Goal: Information Seeking & Learning: Learn about a topic

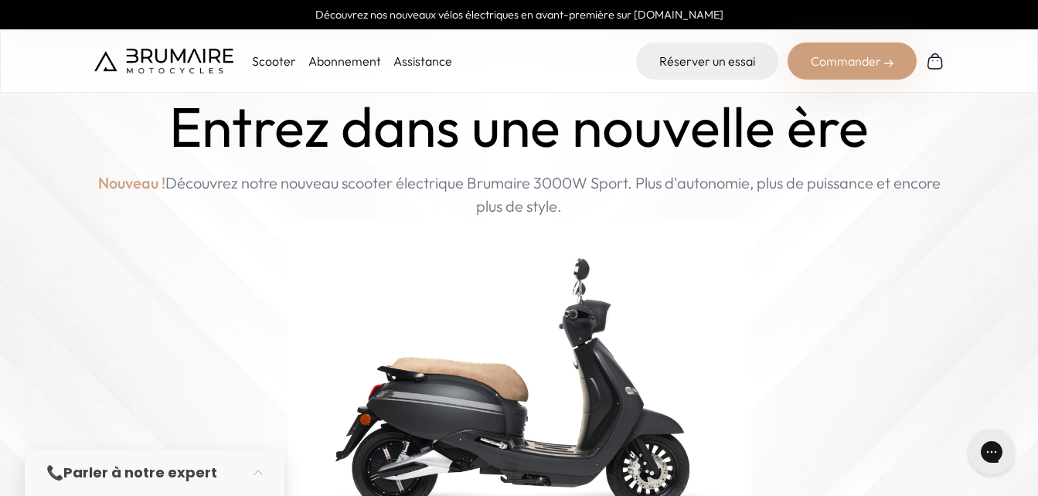
click at [275, 63] on p "Scooter" at bounding box center [274, 61] width 44 height 19
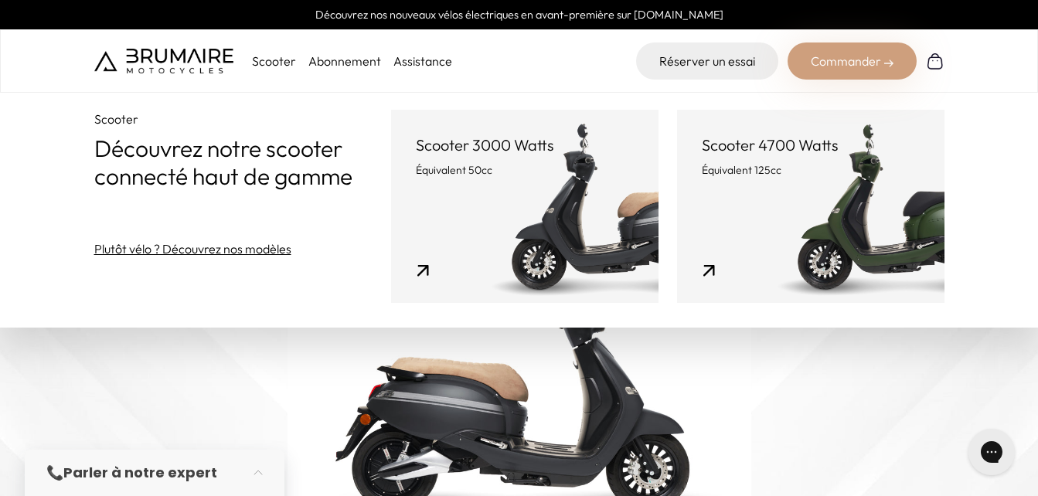
click at [397, 178] on link "Scooter 3000 Watts Équivalent 50cc" at bounding box center [525, 206] width 268 height 193
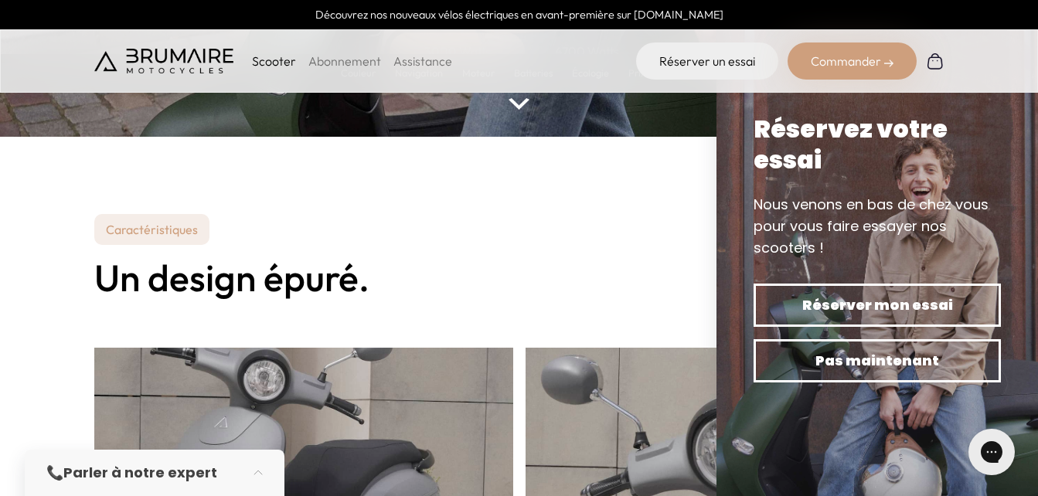
scroll to position [360, 0]
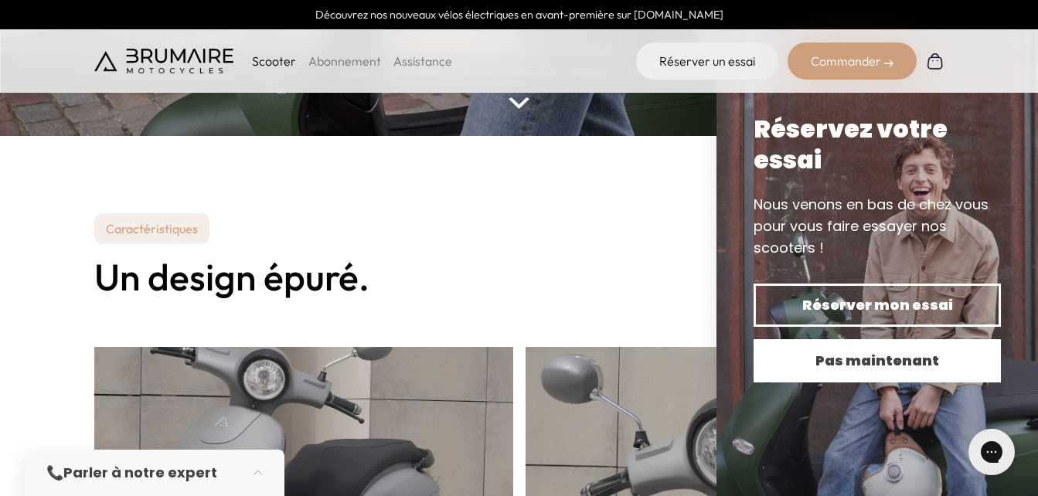
click at [912, 364] on span "Pas maintenant" at bounding box center [877, 361] width 193 height 22
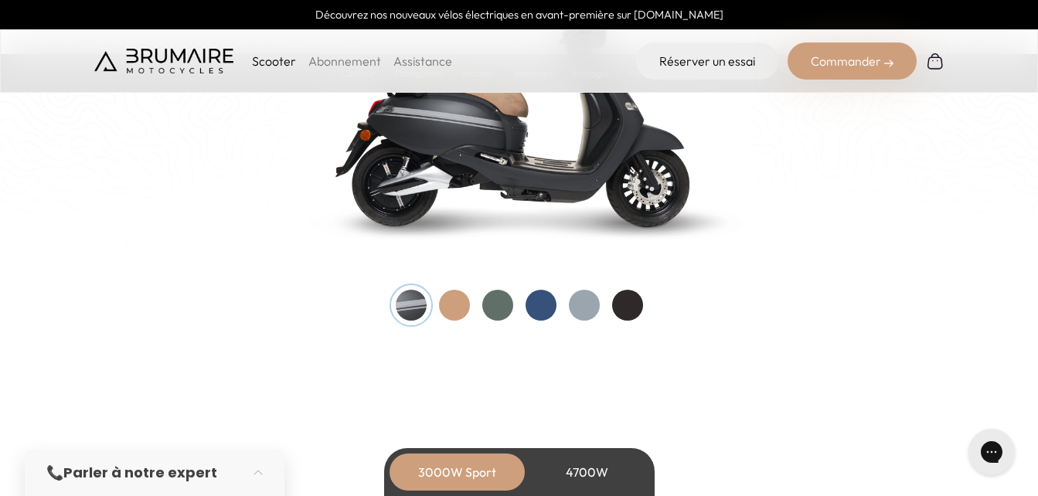
scroll to position [1733, 0]
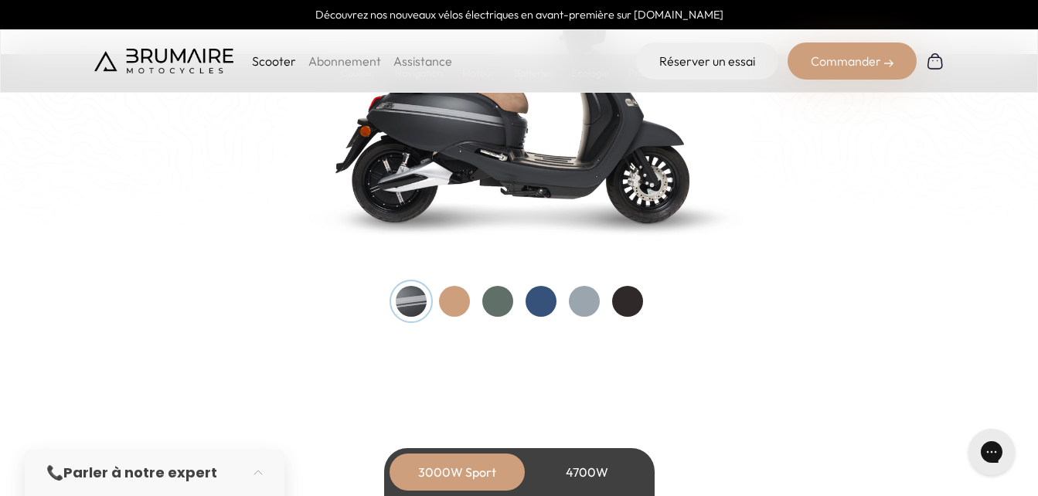
click at [507, 302] on div at bounding box center [497, 301] width 31 height 31
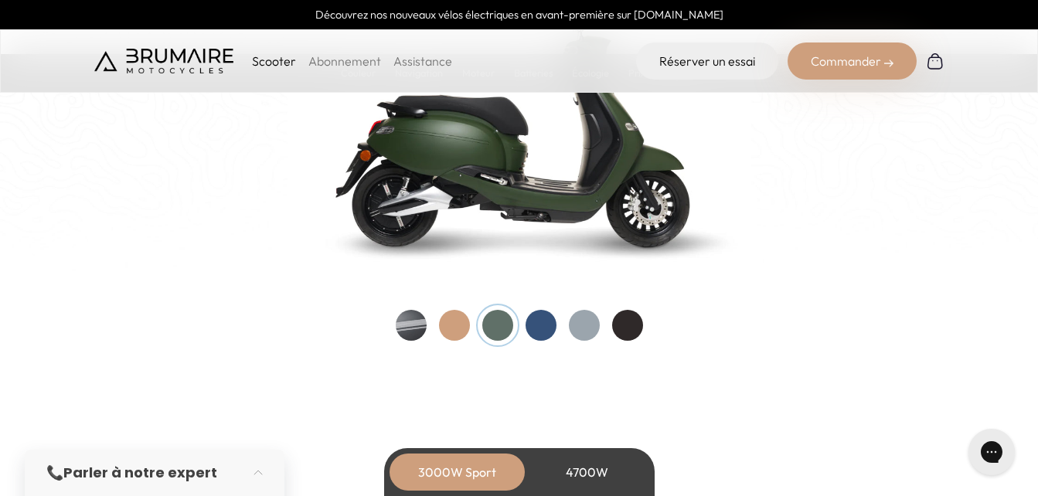
scroll to position [1718, 0]
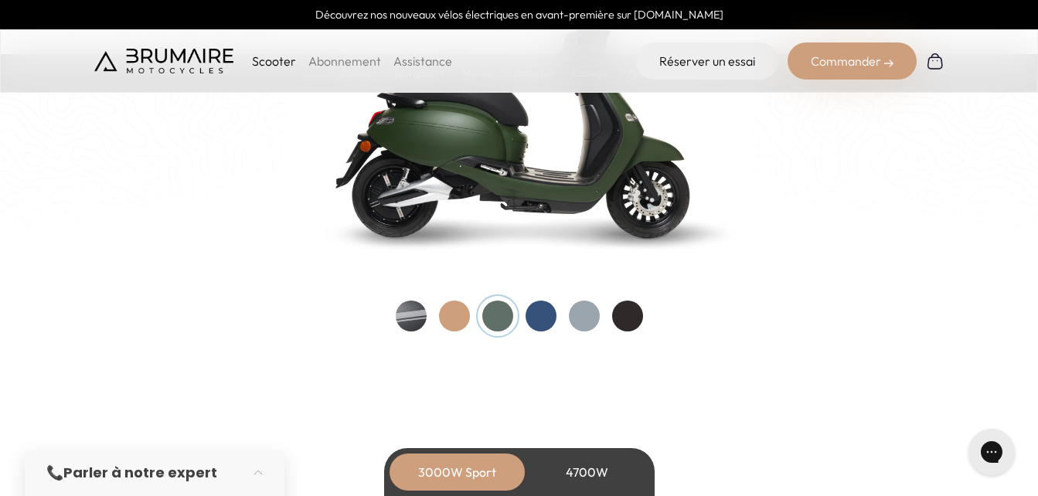
click at [464, 310] on div at bounding box center [454, 316] width 31 height 31
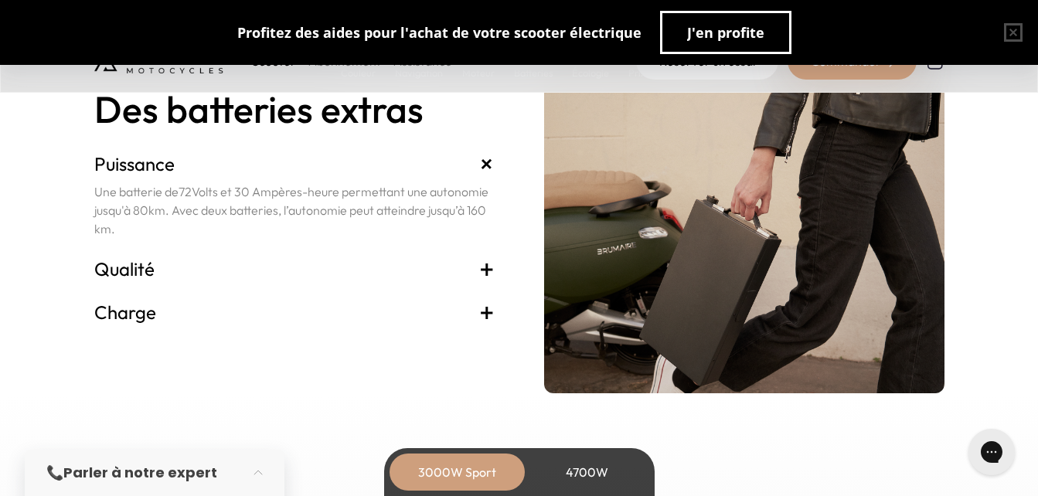
scroll to position [3272, 0]
click at [493, 314] on span "+" at bounding box center [486, 311] width 15 height 25
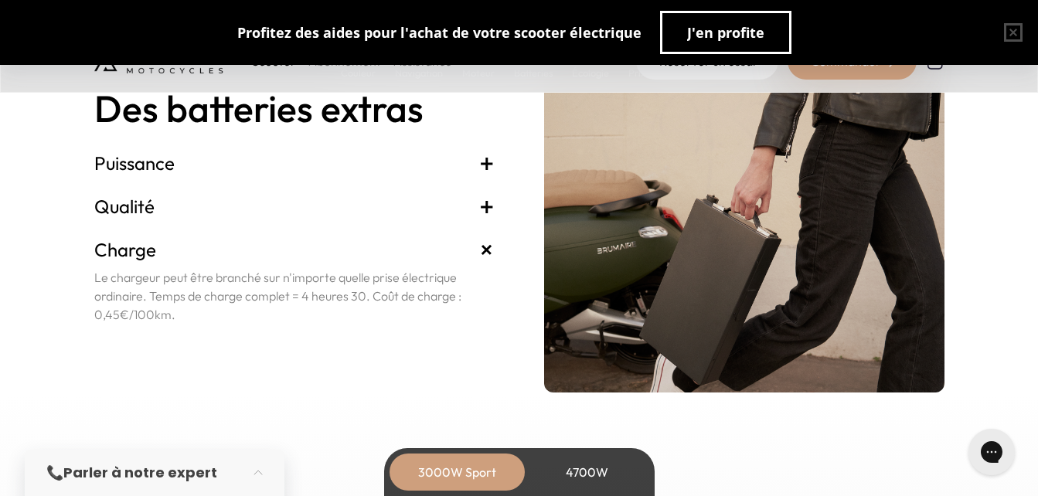
click at [484, 203] on span "+" at bounding box center [486, 206] width 15 height 25
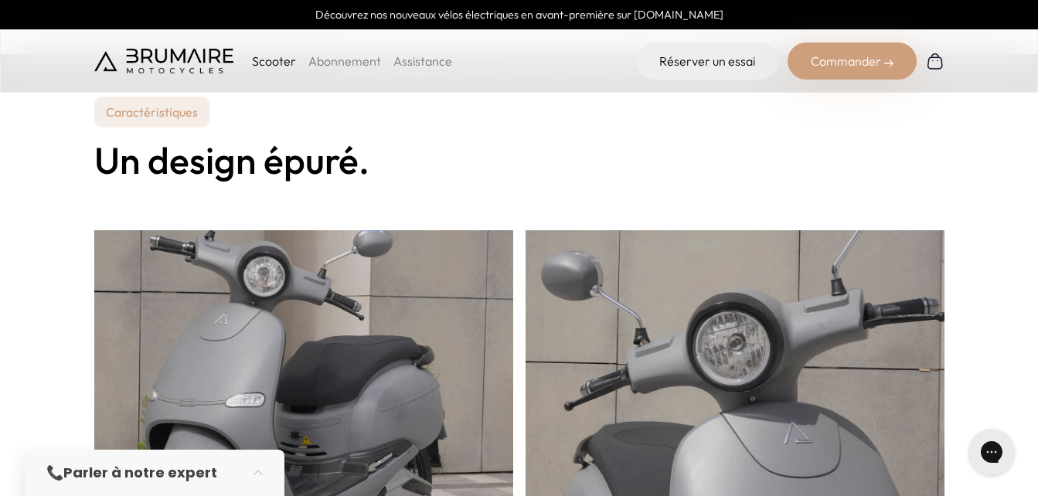
scroll to position [412, 0]
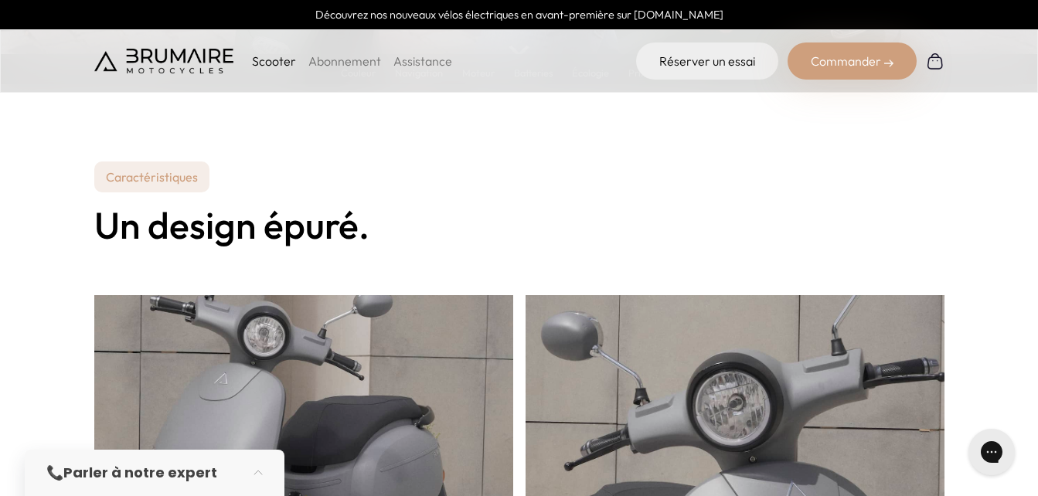
click at [410, 69] on link "Assistance" at bounding box center [423, 60] width 59 height 15
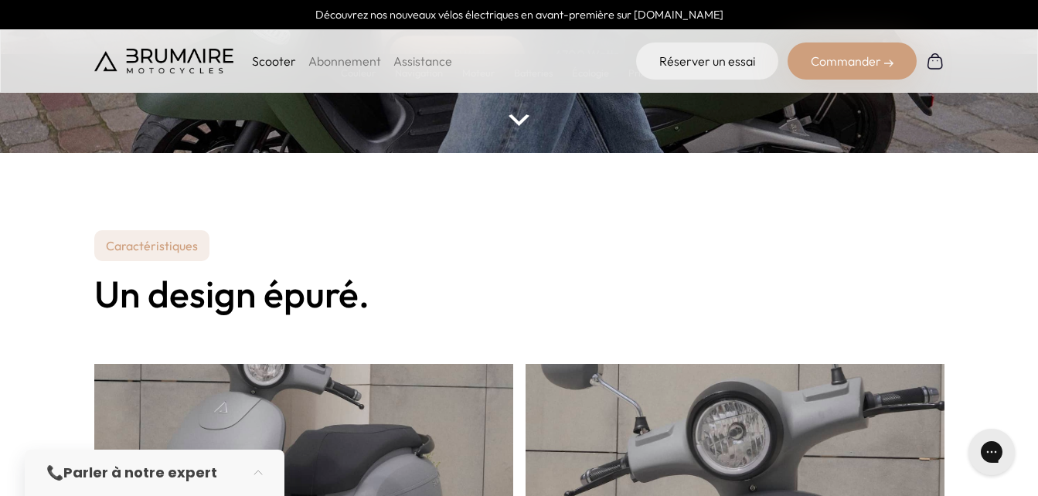
scroll to position [0, 0]
